Goal: Task Accomplishment & Management: Use online tool/utility

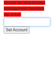
click at [43, 22] on input "text" at bounding box center [27, 22] width 47 height 9
type input "C"
click at [28, 21] on input "text" at bounding box center [27, 22] width 47 height 9
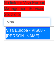
click at [31, 37] on div "Visa Europe - VIS08 - Jon White" at bounding box center [28, 33] width 45 height 12
type input "Visa Europe - VIS08 - Jon White"
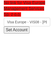
click at [19, 28] on input "Set Account" at bounding box center [17, 29] width 26 height 7
